Goal: Task Accomplishment & Management: Use online tool/utility

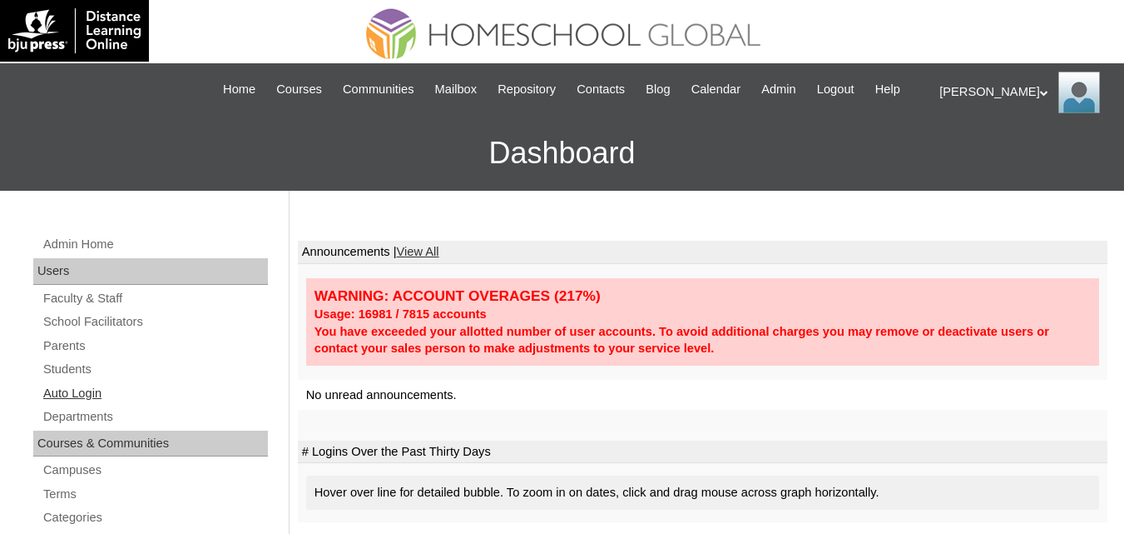
click at [49, 404] on link "Auto Login" at bounding box center [155, 393] width 226 height 21
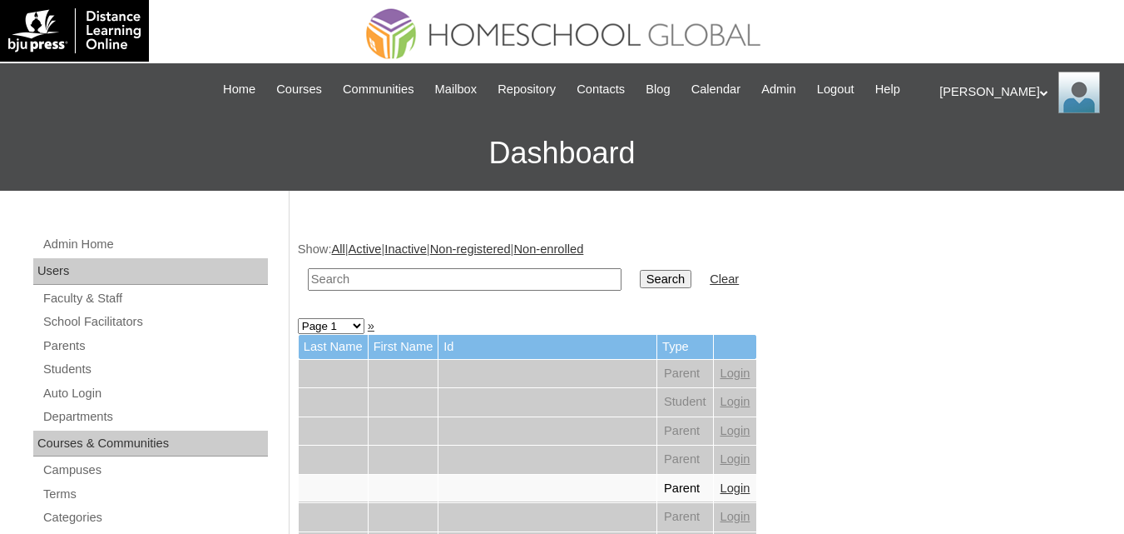
click at [456, 285] on td at bounding box center [465, 279] width 330 height 39
click at [394, 290] on input "text" at bounding box center [465, 279] width 314 height 22
paste input "Gwyneth Amariah"
type input "Gwyneth Amariah"
click at [640, 288] on input "Search" at bounding box center [666, 279] width 52 height 18
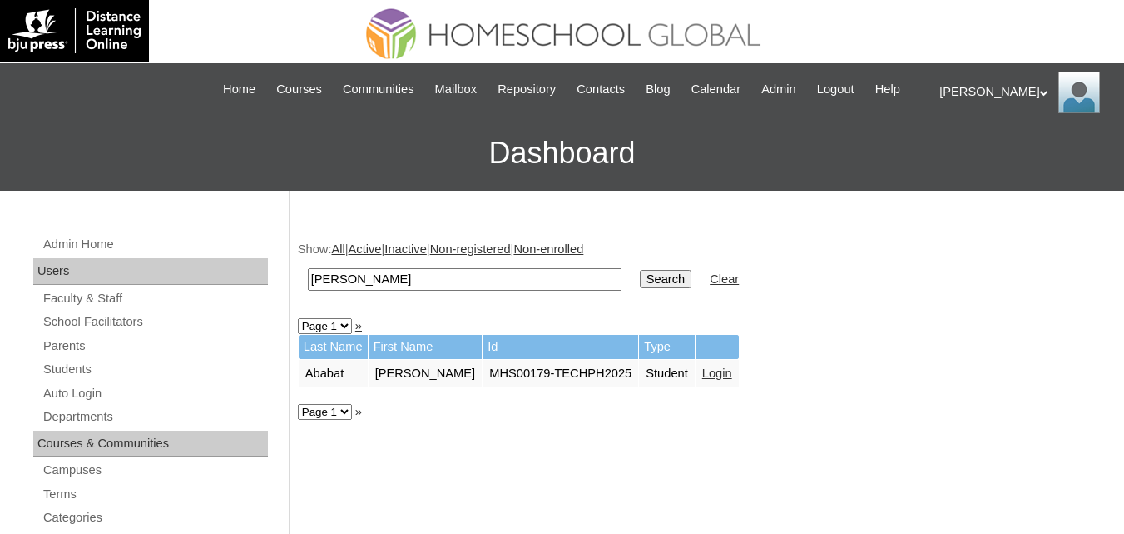
click at [721, 384] on td "Login" at bounding box center [717, 374] width 43 height 28
click at [705, 388] on td "Login" at bounding box center [717, 374] width 43 height 28
click at [730, 380] on link "Login" at bounding box center [717, 372] width 30 height 13
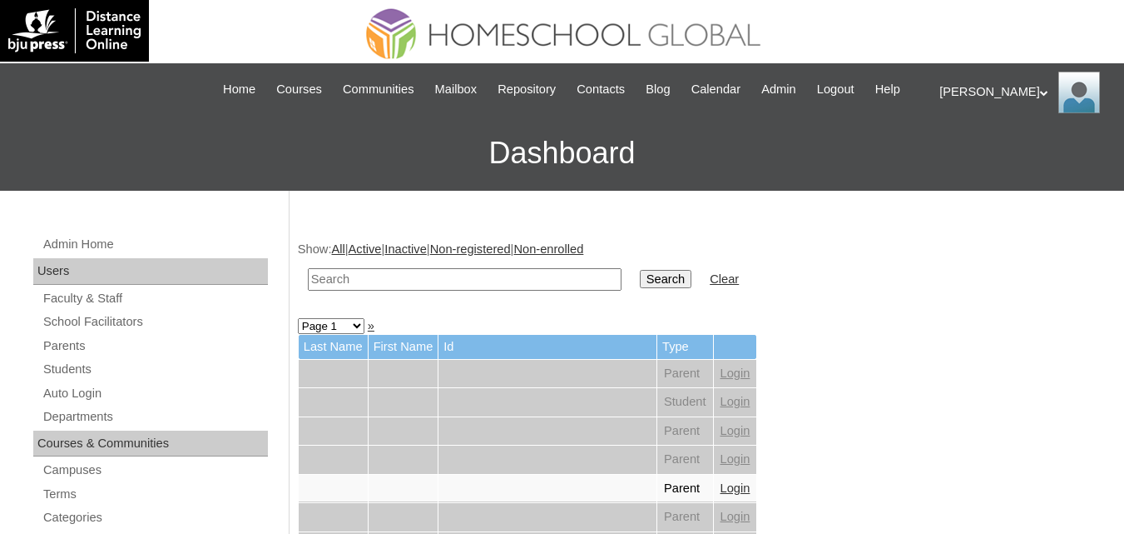
click at [377, 290] on input "text" at bounding box center [465, 279] width 314 height 22
click at [76, 380] on link "Students" at bounding box center [155, 369] width 226 height 21
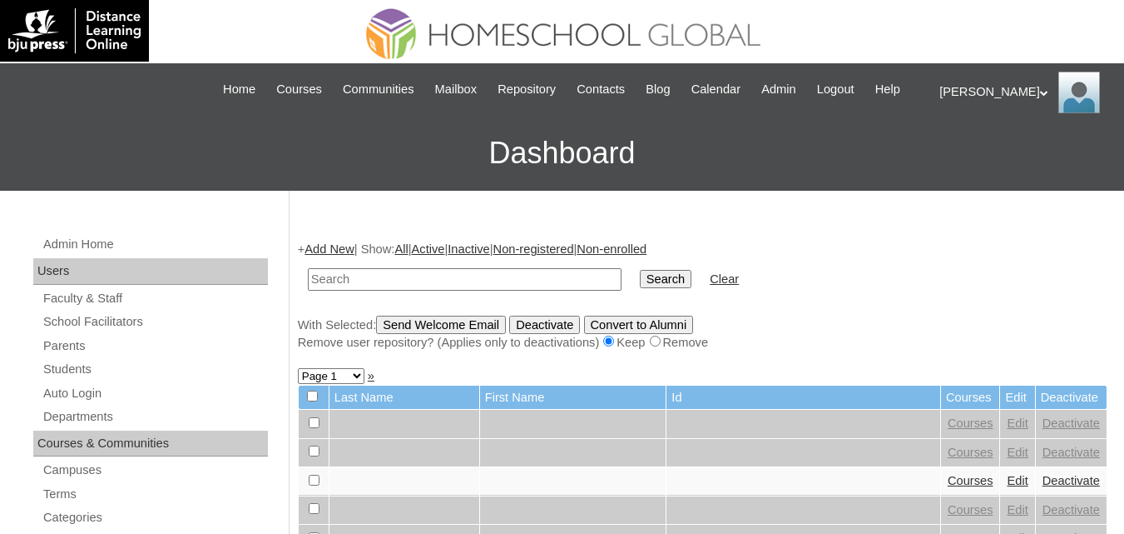
drag, startPoint x: 0, startPoint y: 0, endPoint x: 420, endPoint y: 299, distance: 515.7
click at [420, 290] on input "text" at bounding box center [465, 279] width 314 height 22
type input "[PERSON_NAME] [PERSON_NAME]"
click at [57, 404] on link "Auto Login" at bounding box center [155, 393] width 226 height 21
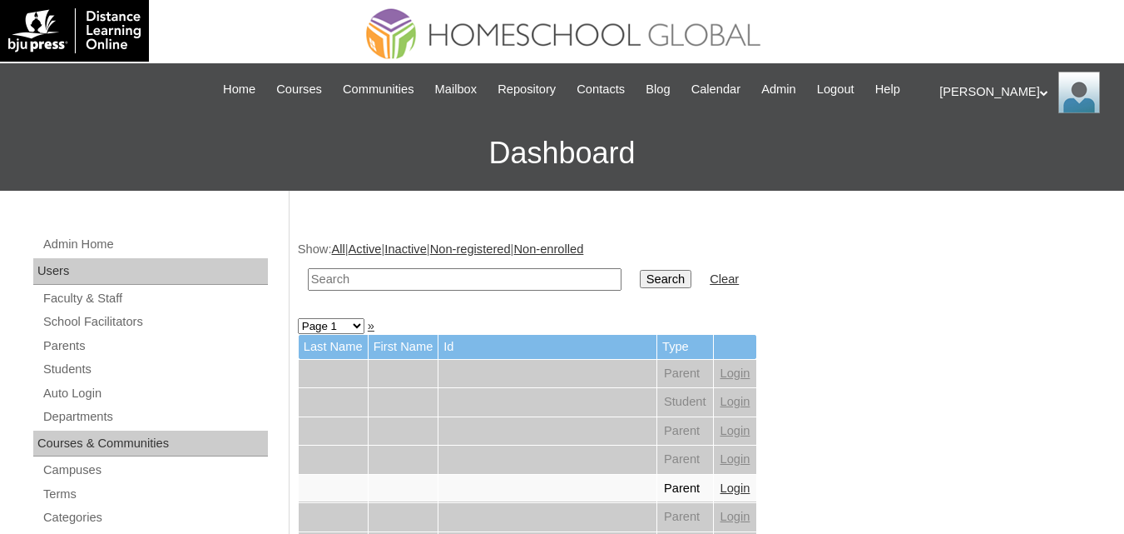
click at [454, 290] on input "text" at bounding box center [465, 279] width 314 height 22
paste input "[PERSON_NAME] [PERSON_NAME]"
type input "[PERSON_NAME] [PERSON_NAME]"
click at [640, 288] on input "Search" at bounding box center [666, 279] width 52 height 18
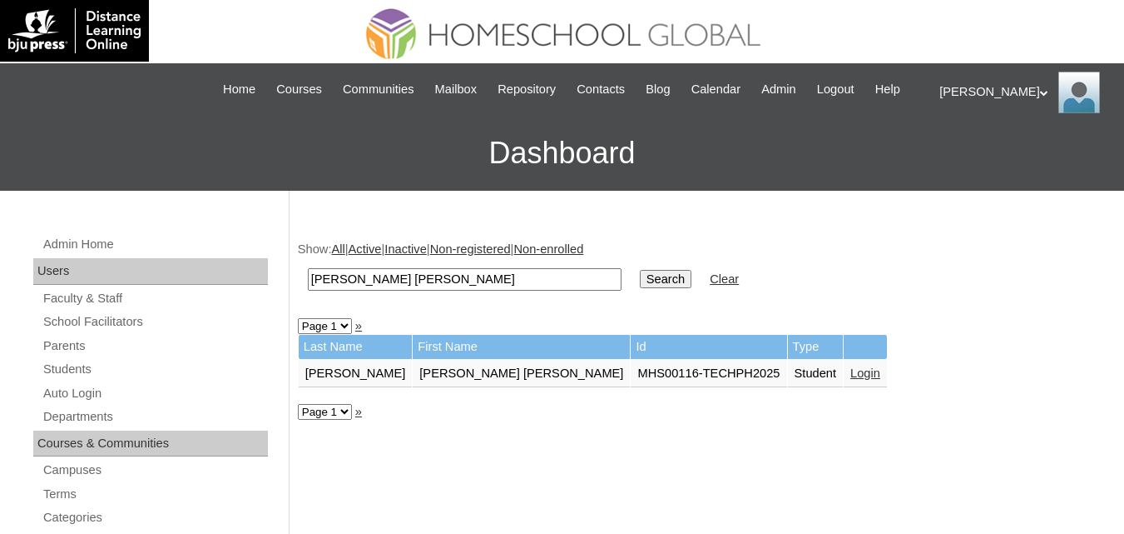
click at [851, 380] on link "Login" at bounding box center [866, 372] width 30 height 13
